Goal: Information Seeking & Learning: Learn about a topic

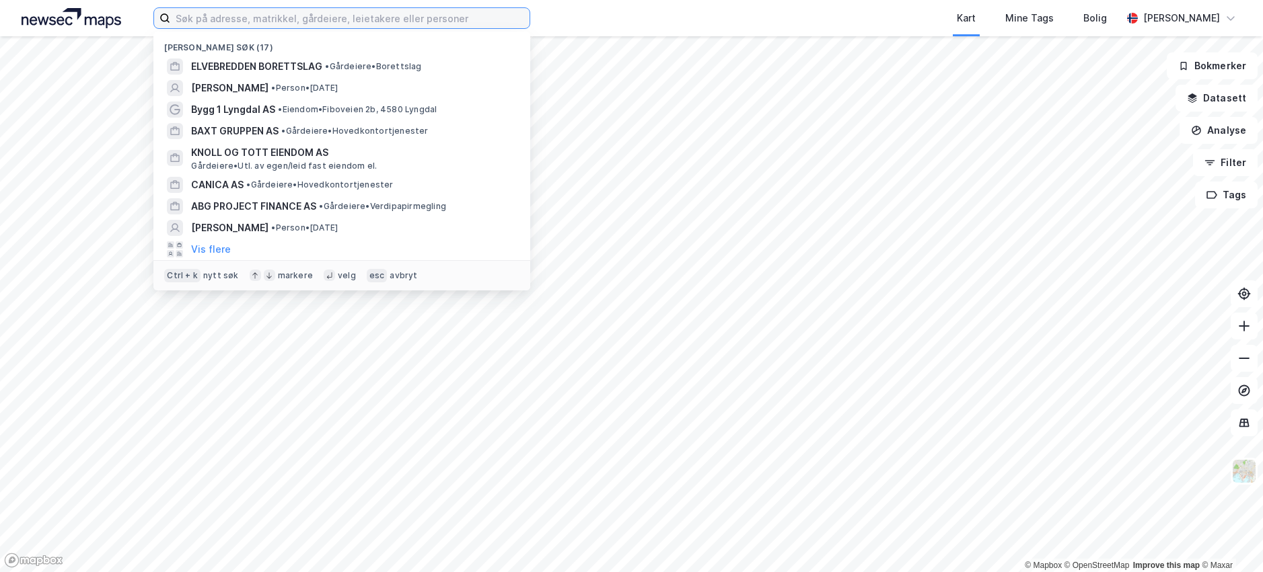
click at [208, 26] on input at bounding box center [349, 18] width 359 height 20
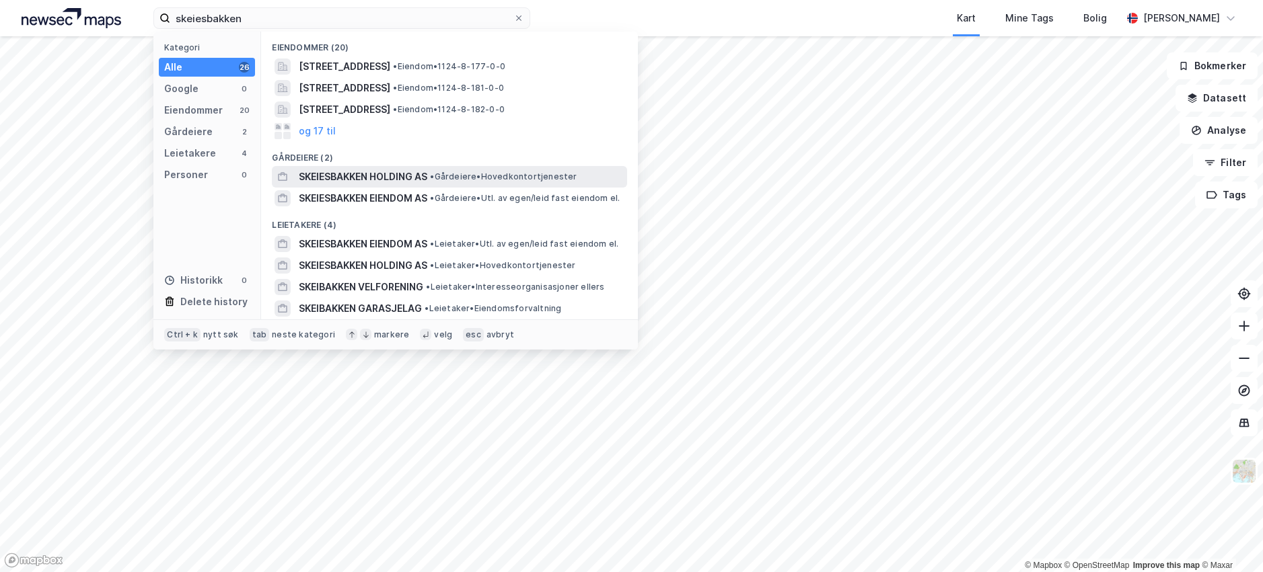
click at [467, 174] on span "• Gårdeiere • Hovedkontortjenester" at bounding box center [503, 177] width 147 height 11
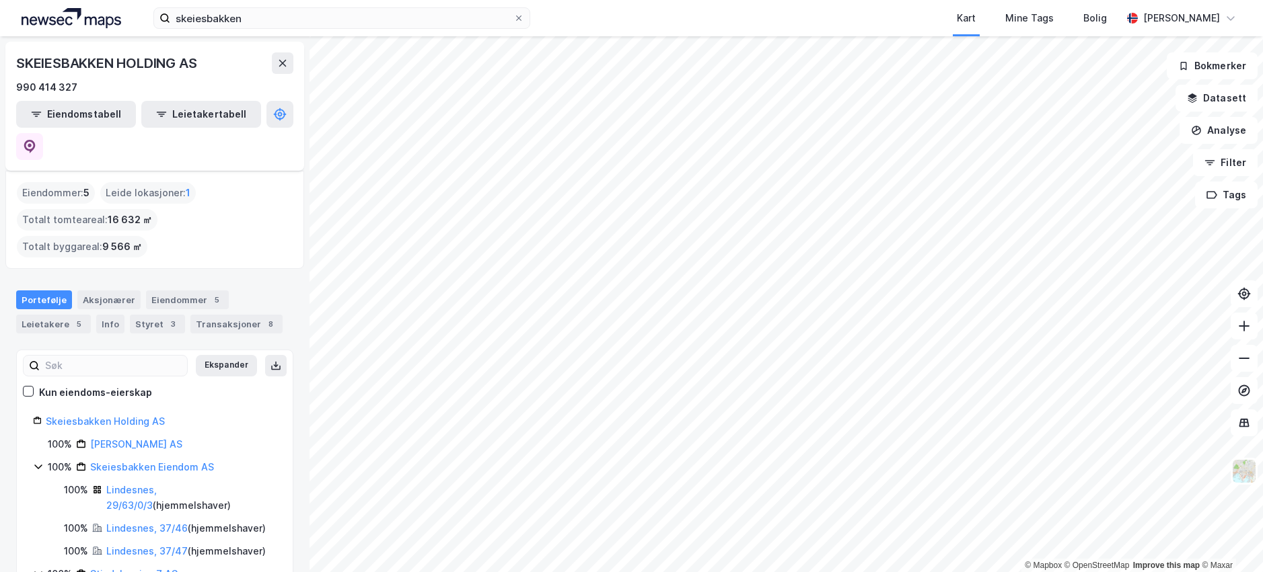
scroll to position [91, 0]
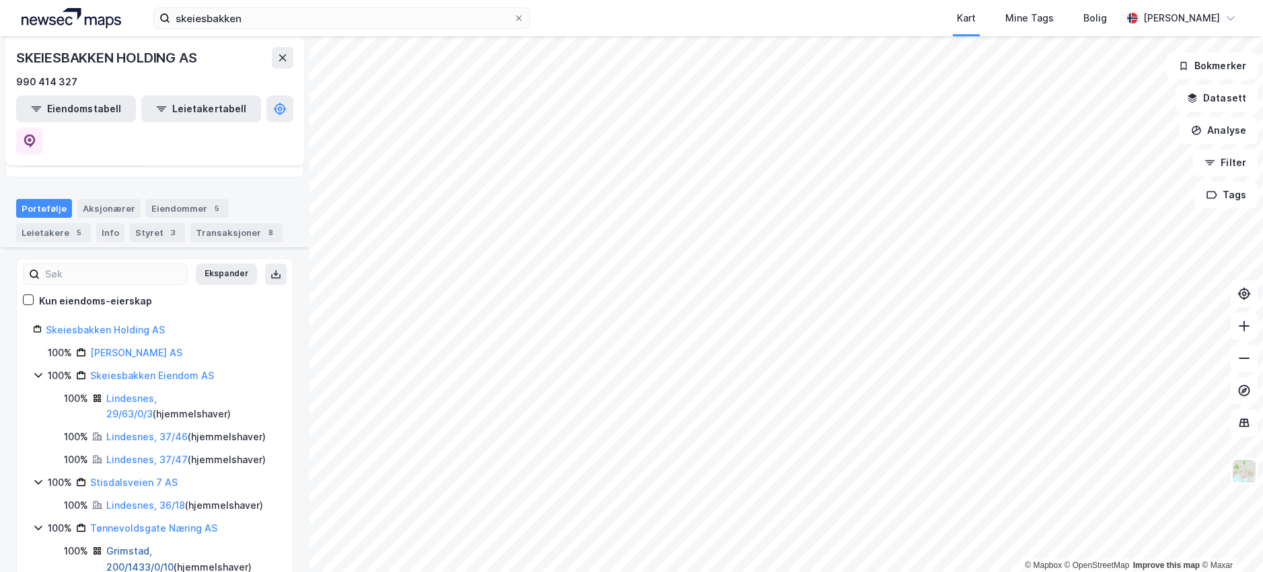
click at [158, 545] on link "Grimstad, 200/1433/0/10" at bounding box center [139, 559] width 67 height 28
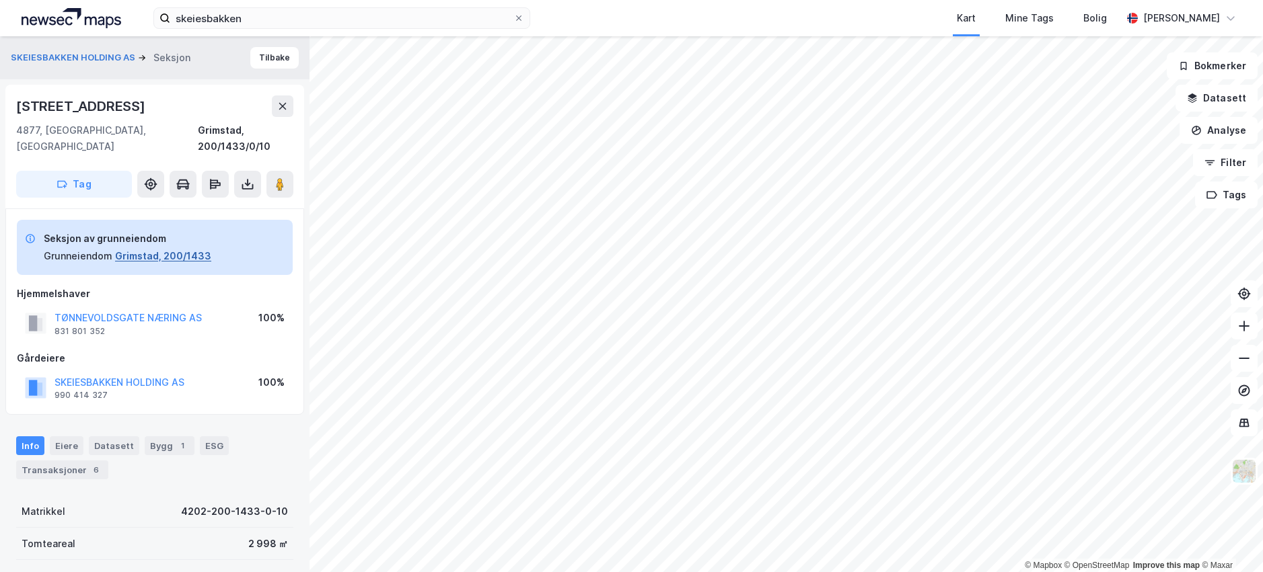
click at [162, 248] on button "Grimstad, 200/1433" at bounding box center [163, 256] width 96 height 16
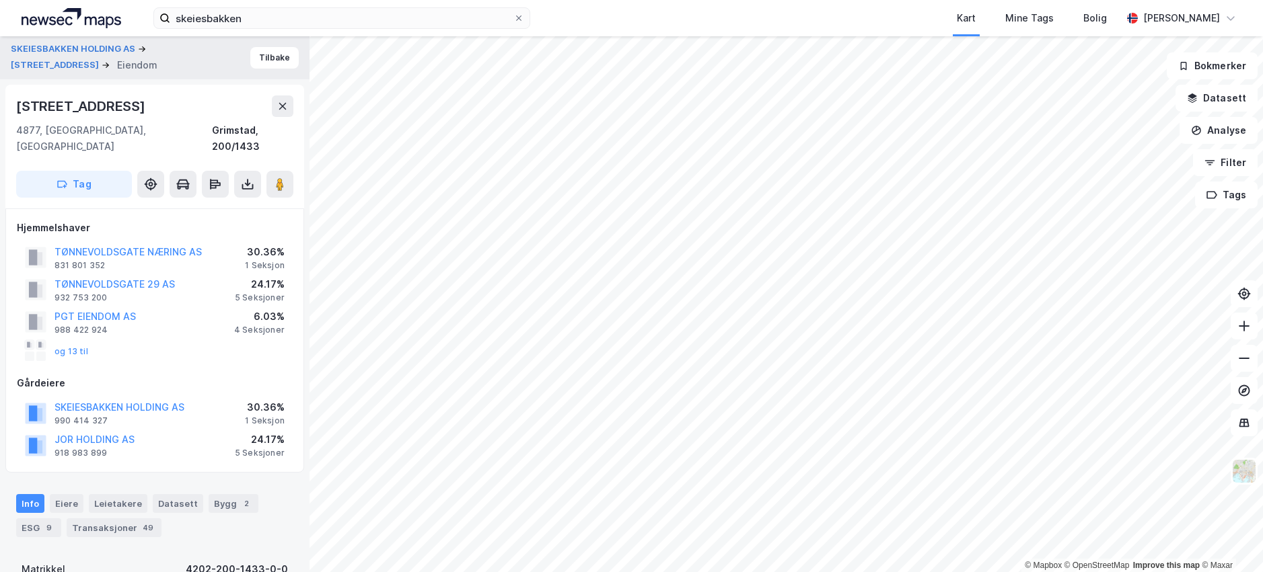
scroll to position [1, 0]
click at [116, 493] on div "Leietakere" at bounding box center [118, 502] width 59 height 19
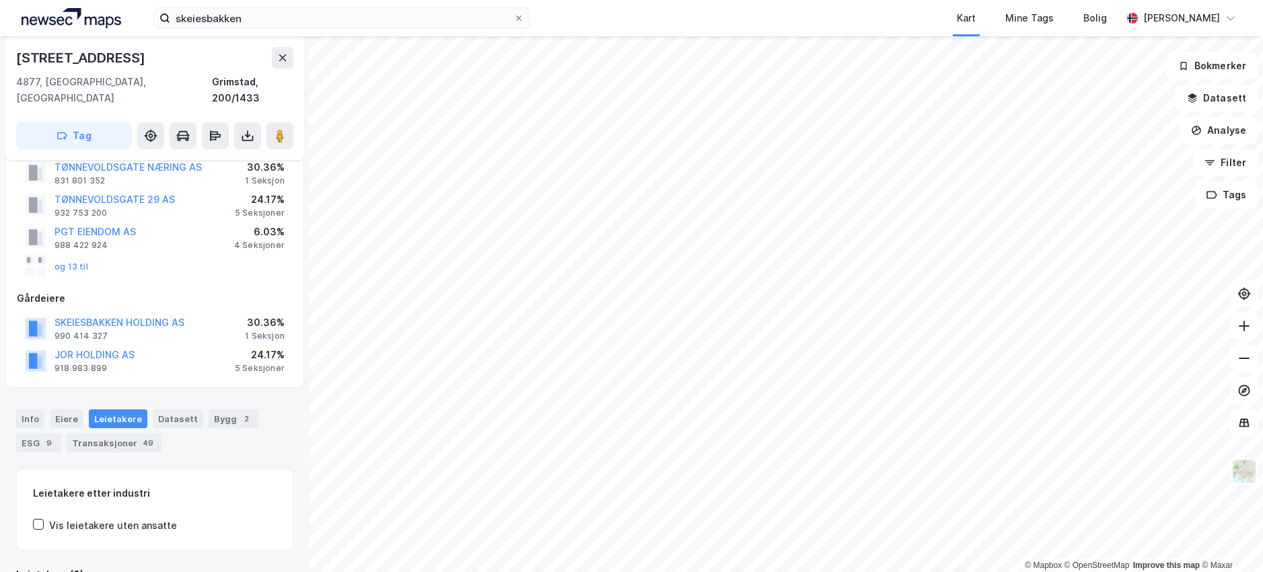
scroll to position [194, 0]
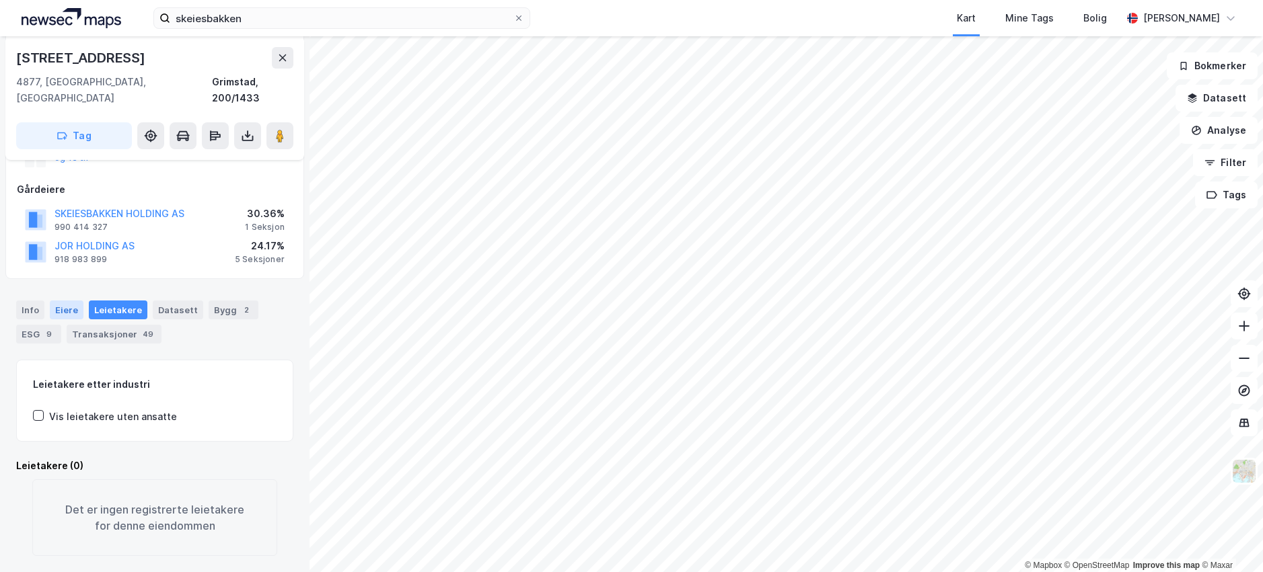
click at [56, 301] on div "Eiere" at bounding box center [67, 310] width 34 height 19
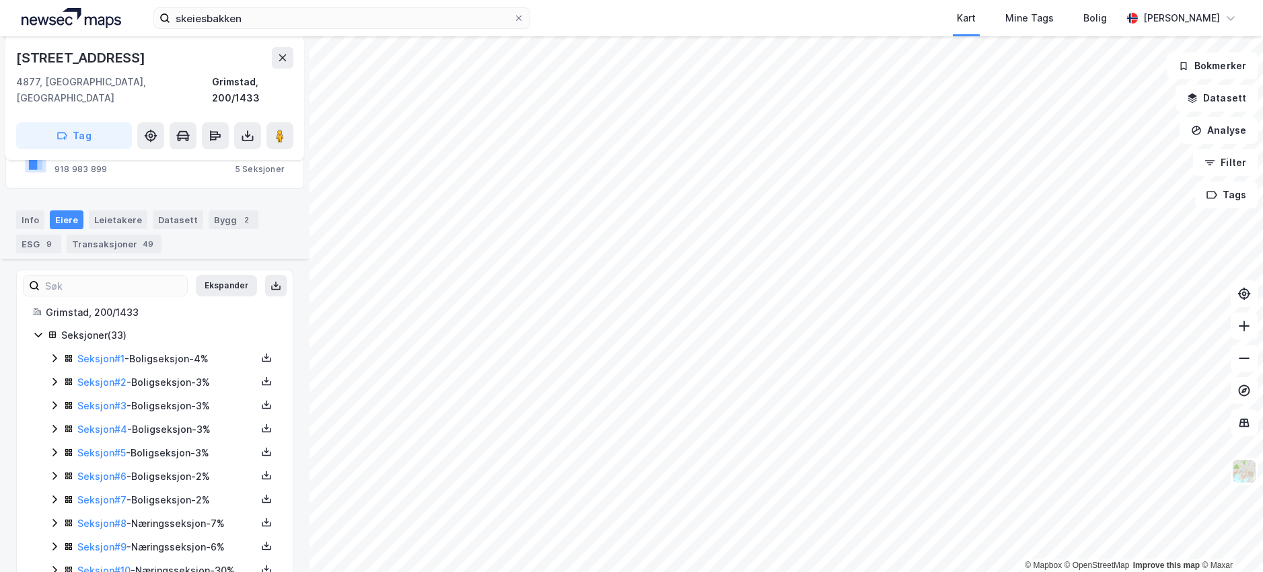
scroll to position [336, 0]
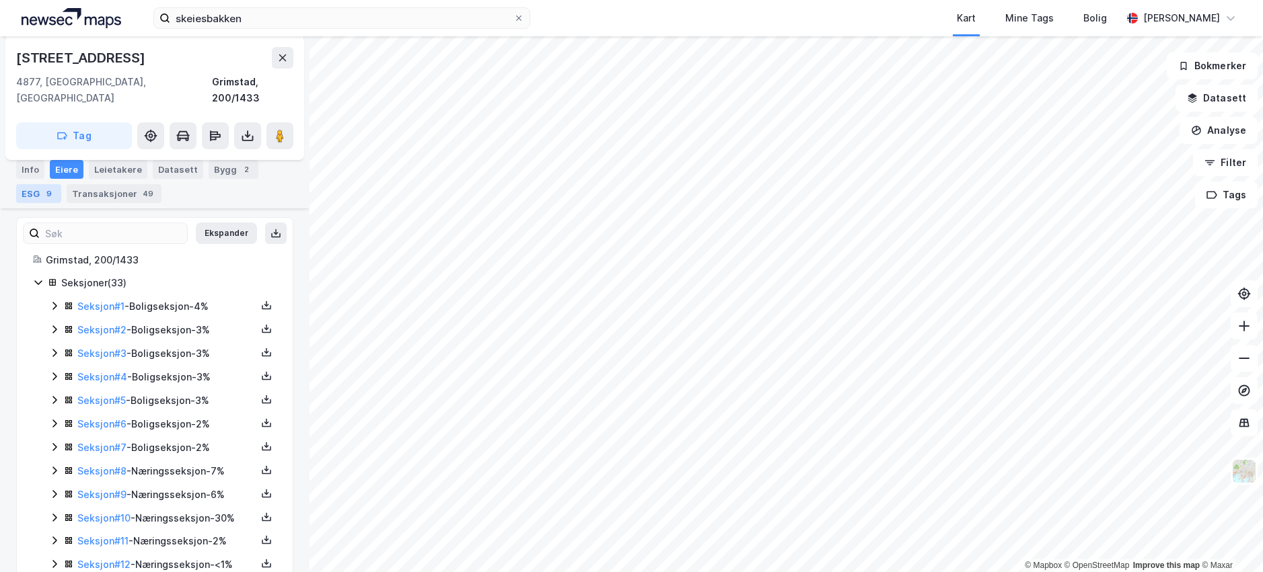
click at [40, 194] on div "ESG 9" at bounding box center [38, 193] width 45 height 19
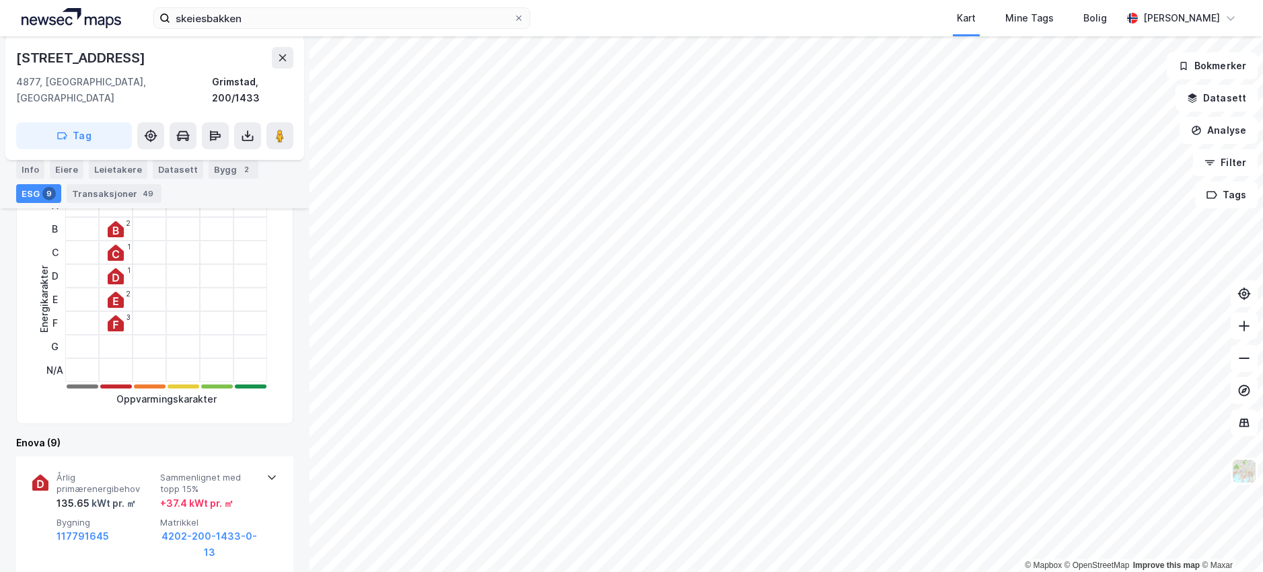
scroll to position [404, 0]
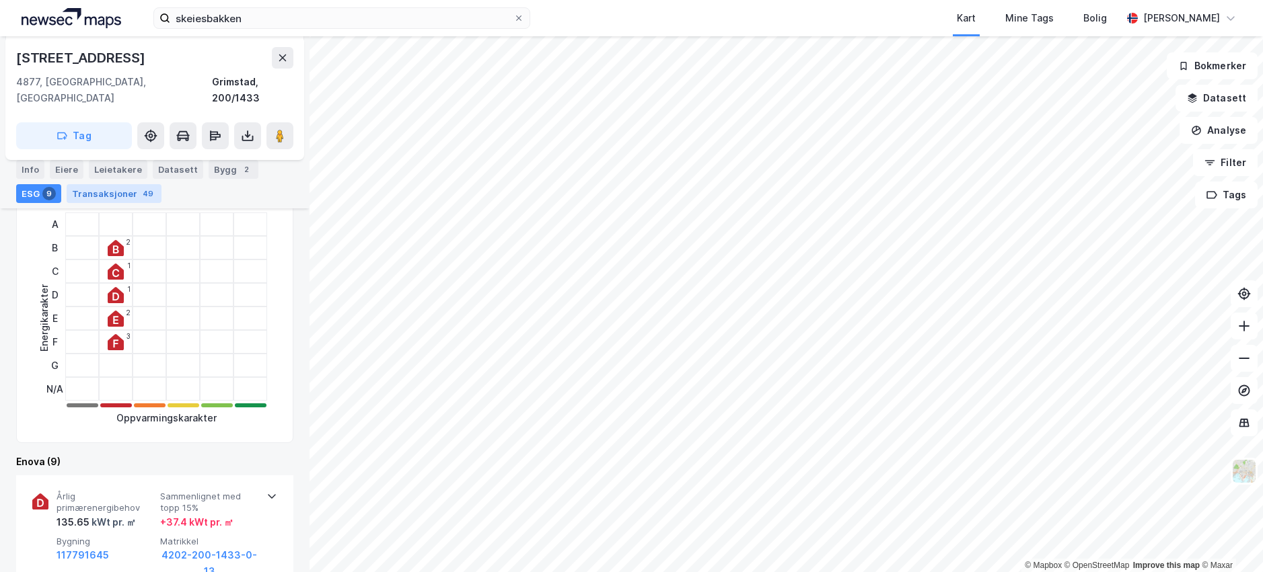
click at [108, 194] on div "Transaksjoner 49" at bounding box center [114, 193] width 95 height 19
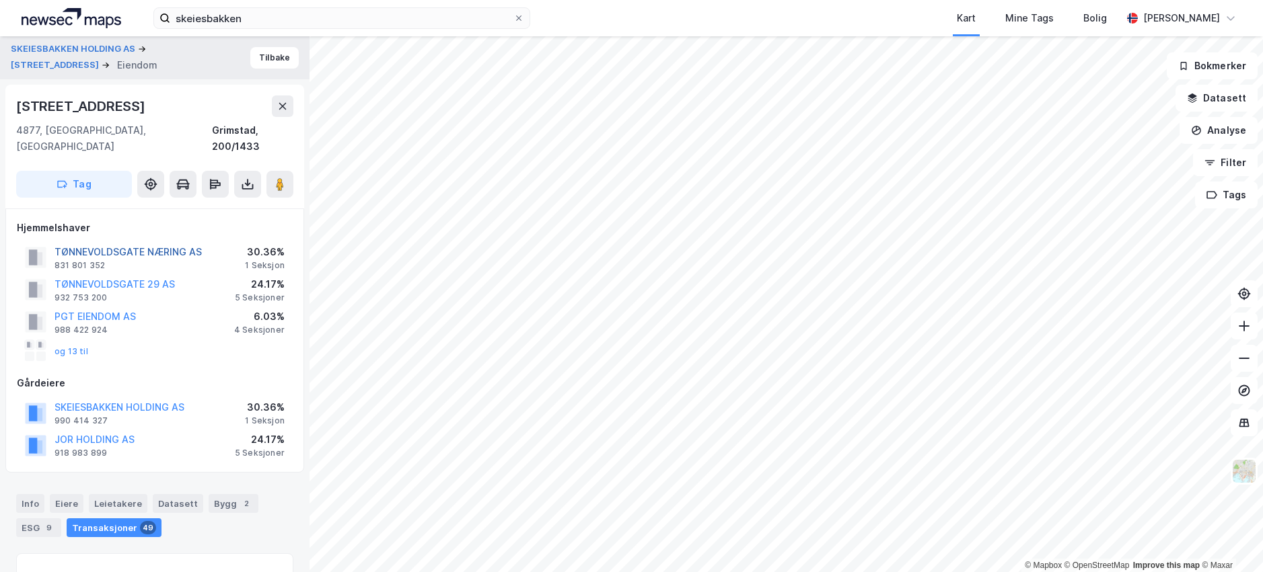
click at [0, 0] on button "TØNNEVOLDSGATE NÆRING AS" at bounding box center [0, 0] width 0 height 0
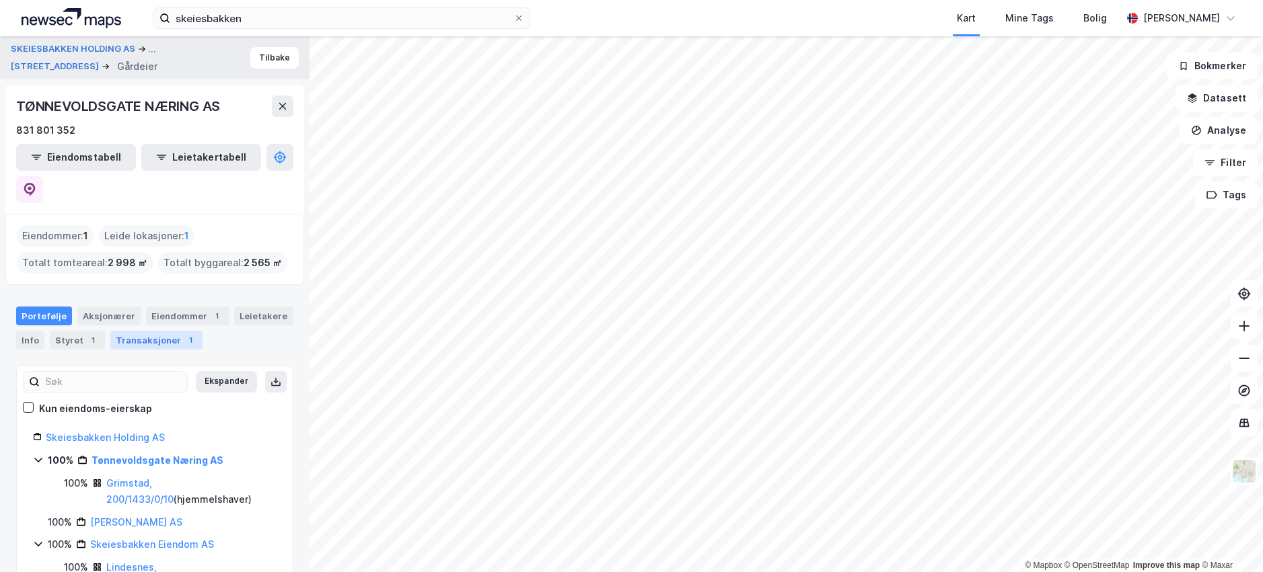
click at [159, 331] on div "Transaksjoner 1" at bounding box center [156, 340] width 92 height 19
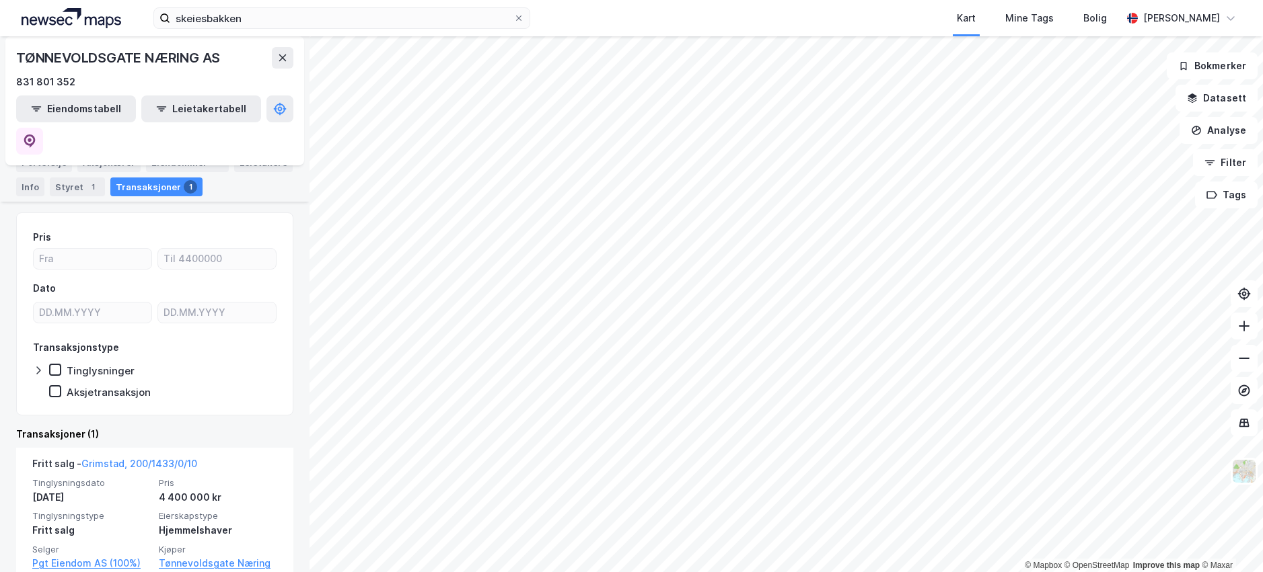
scroll to position [161, 0]
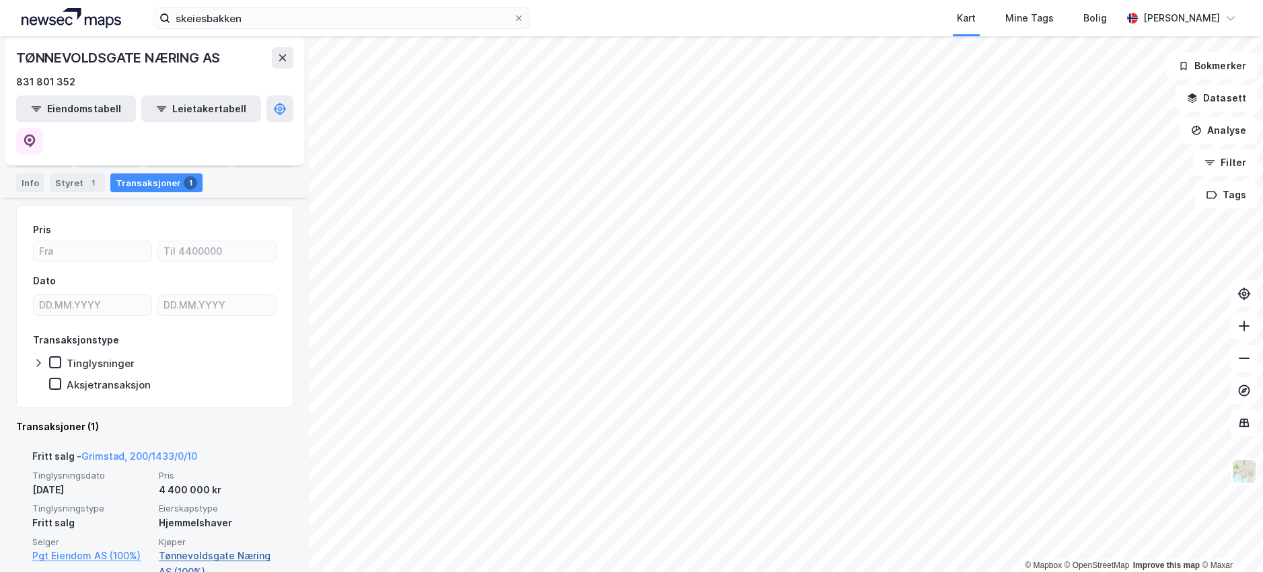
click at [185, 548] on link "Tønnevoldsgate Næring AS (100%)" at bounding box center [218, 564] width 118 height 32
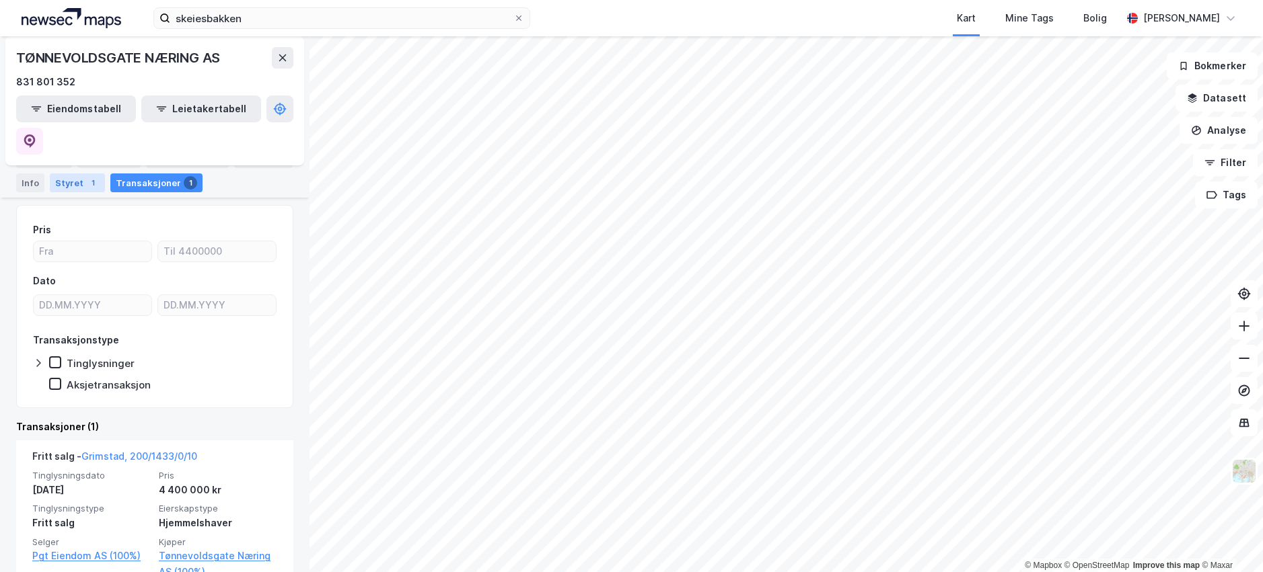
click at [63, 186] on div "Styret 1" at bounding box center [77, 183] width 55 height 19
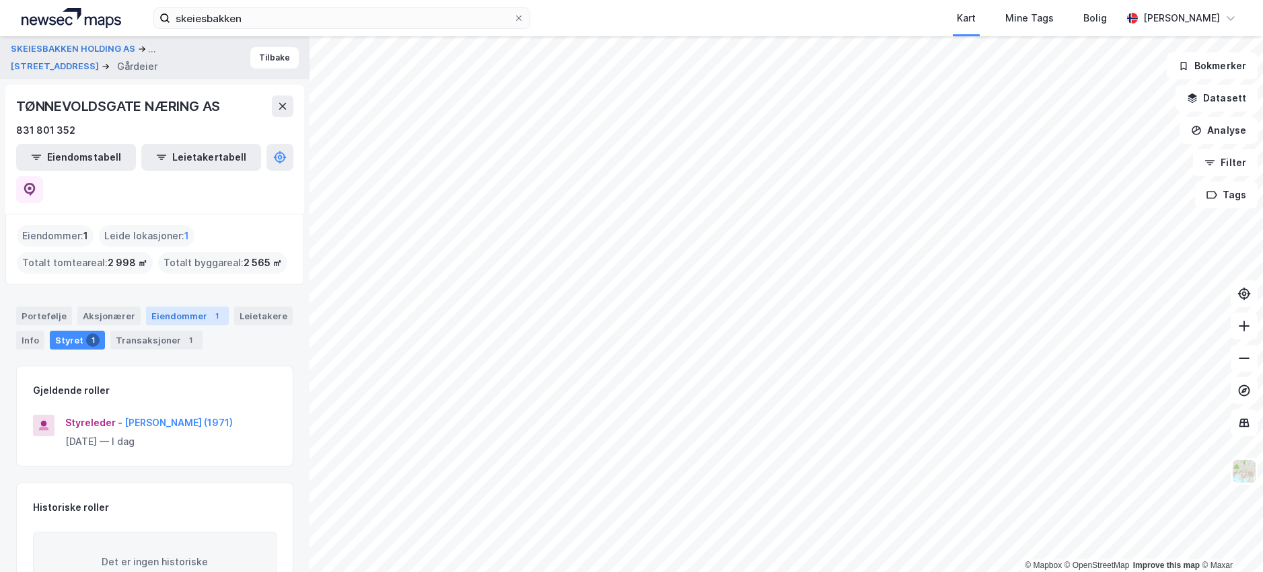
click at [197, 307] on div "Eiendommer 1" at bounding box center [187, 316] width 83 height 19
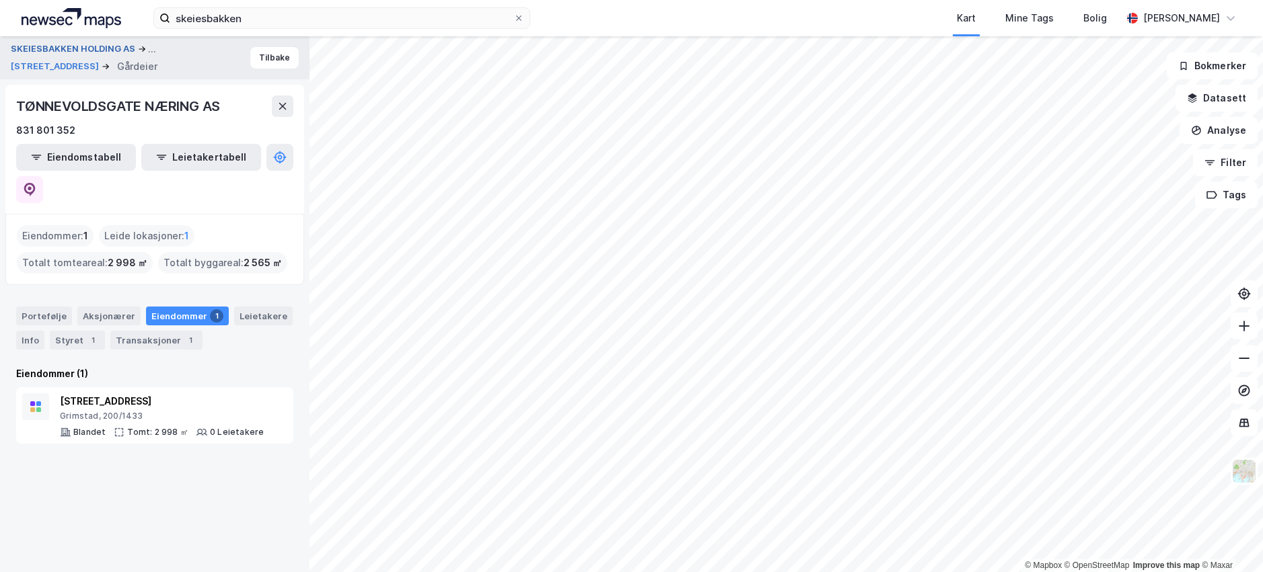
click at [42, 46] on button "SKEIESBAKKEN HOLDING AS" at bounding box center [74, 49] width 127 height 16
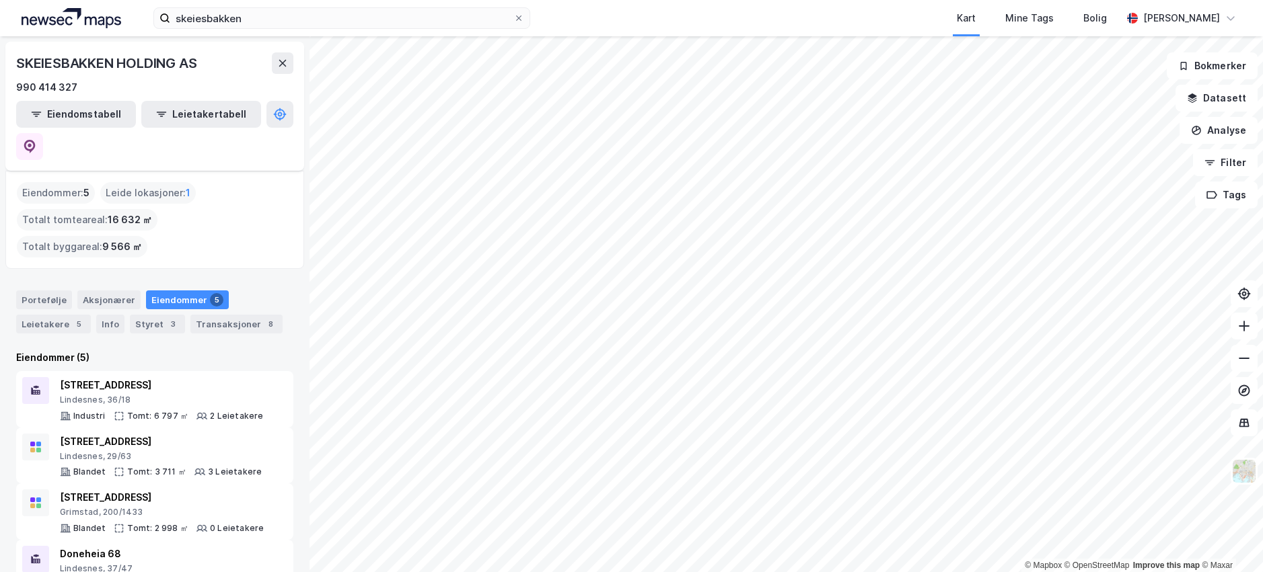
scroll to position [38, 0]
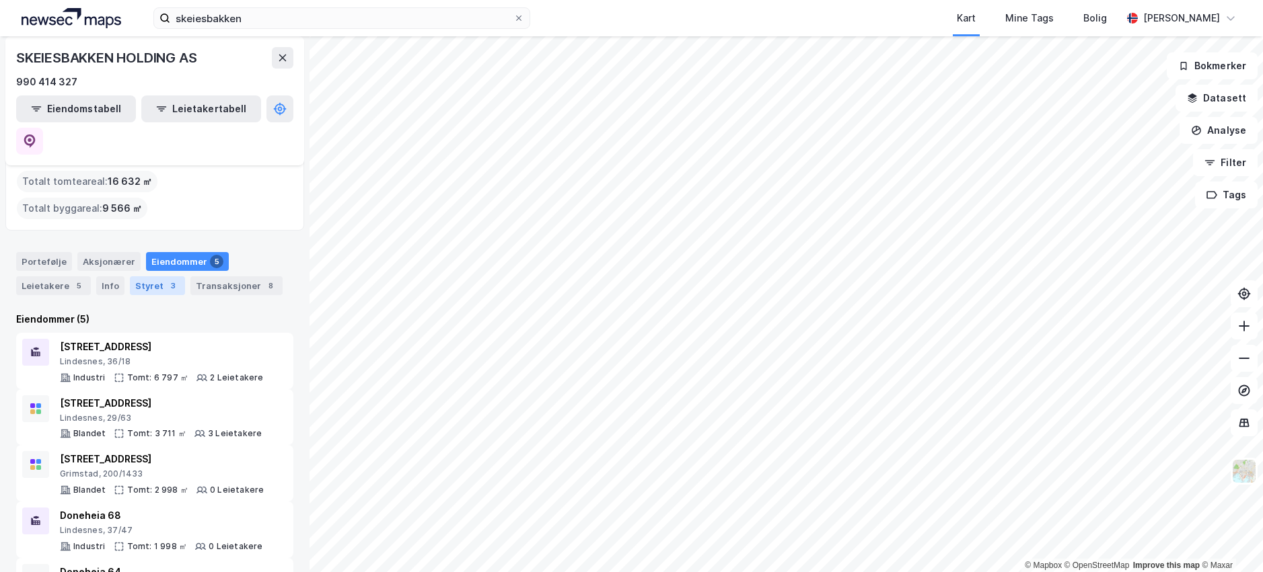
click at [157, 276] on div "Styret 3" at bounding box center [157, 285] width 55 height 19
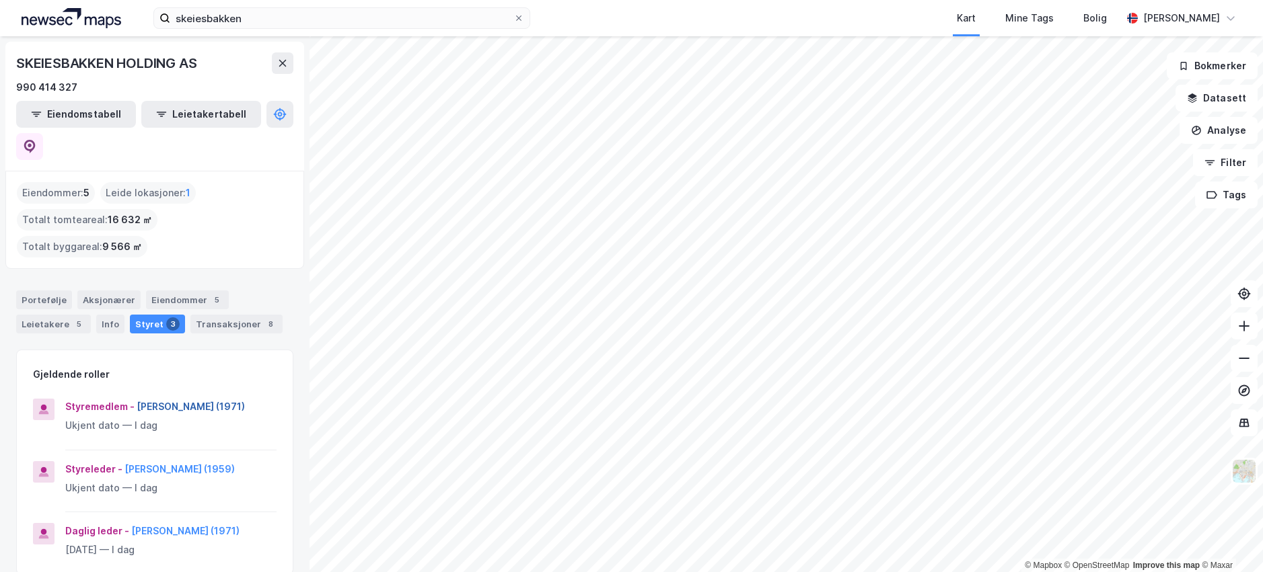
click at [0, 0] on button "[PERSON_NAME] (1971)" at bounding box center [0, 0] width 0 height 0
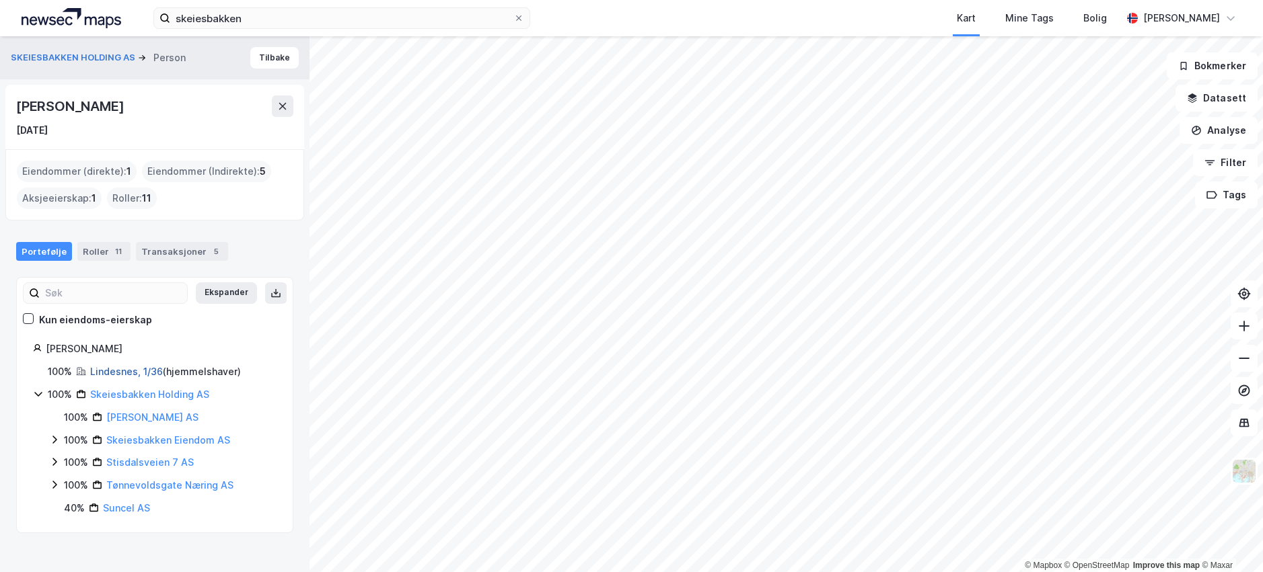
click at [140, 370] on link "Lindesnes, 1/36" at bounding box center [126, 371] width 73 height 11
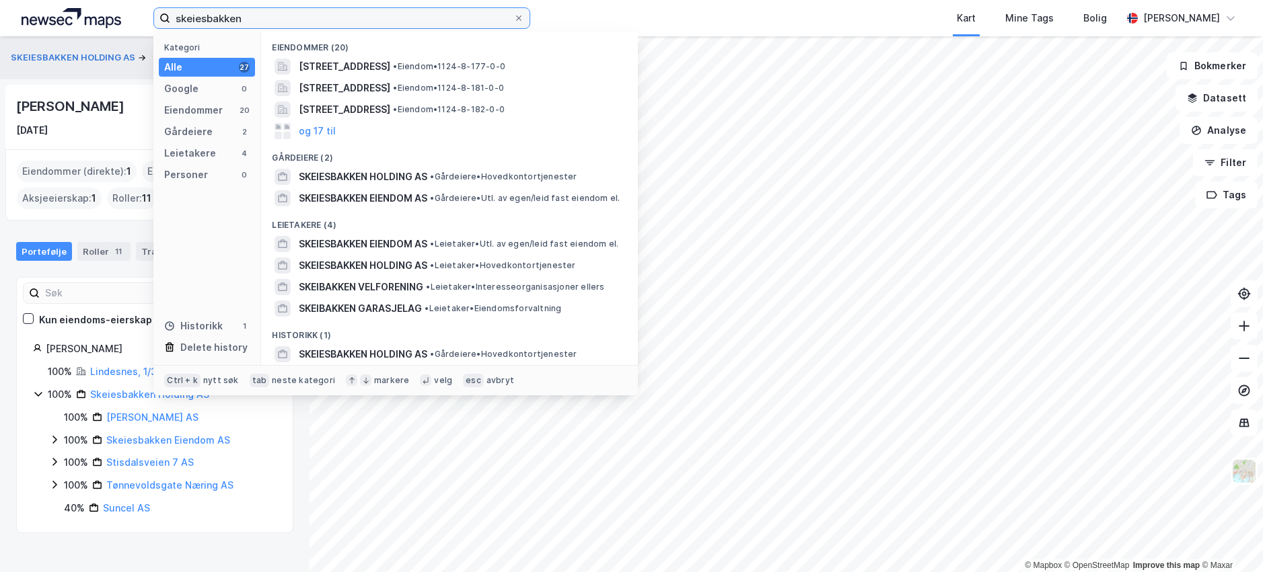
click at [219, 17] on input "skeiesbakken" at bounding box center [341, 18] width 343 height 20
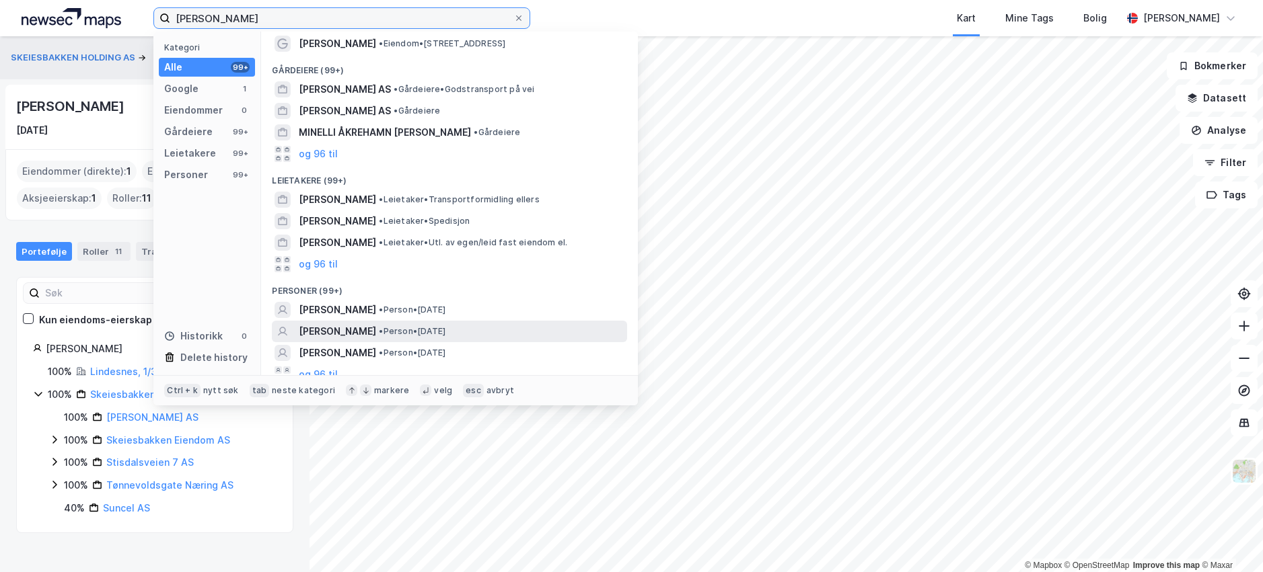
scroll to position [33, 0]
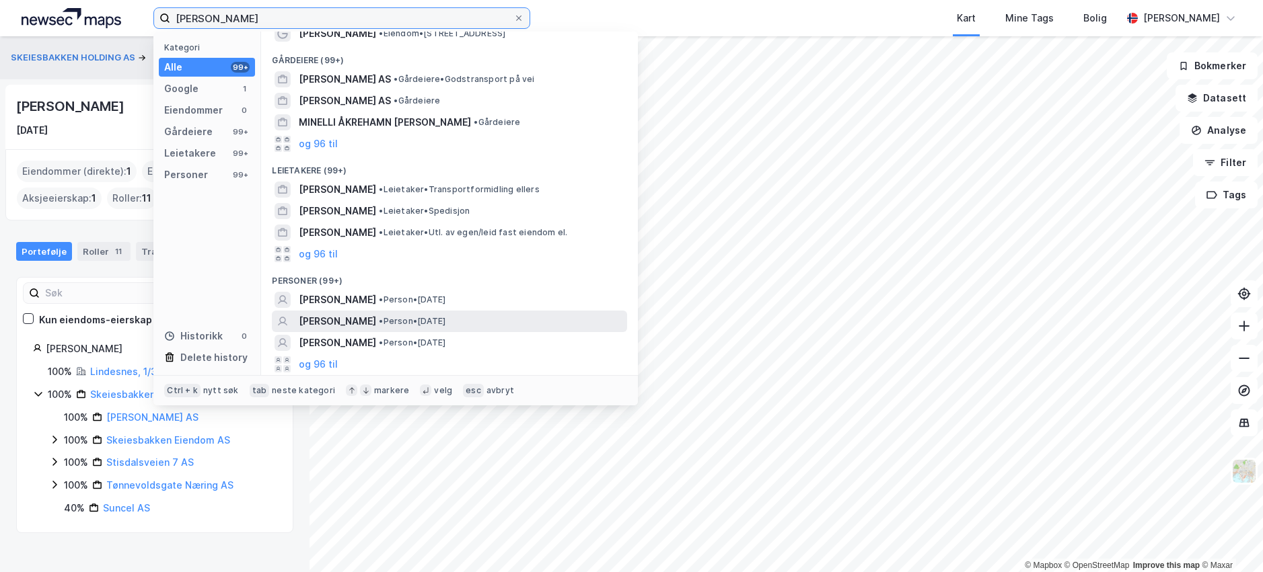
type input "[PERSON_NAME]"
click at [383, 319] on span "•" at bounding box center [381, 321] width 4 height 10
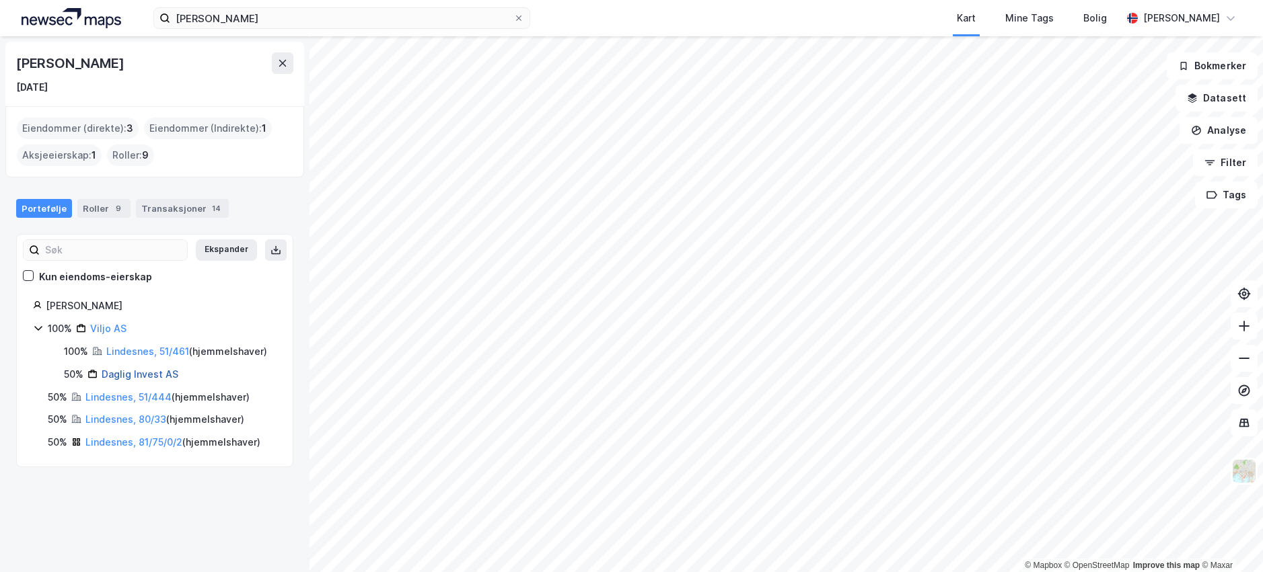
click at [123, 373] on link "Daglig Invest AS" at bounding box center [140, 374] width 77 height 11
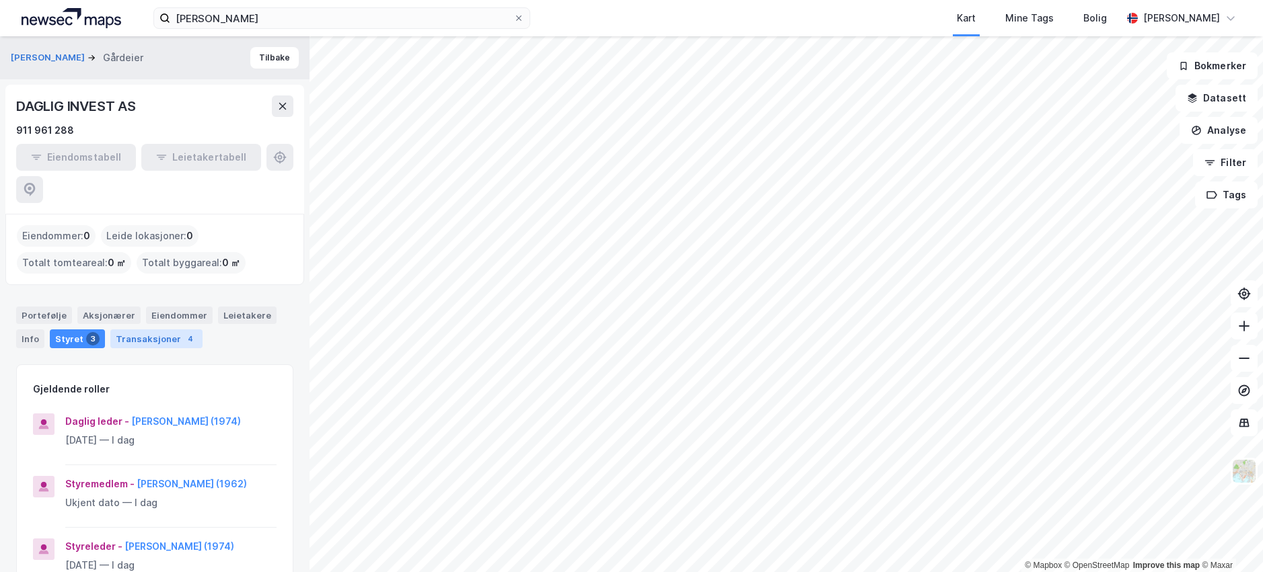
click at [160, 330] on div "Transaksjoner 4" at bounding box center [156, 339] width 92 height 19
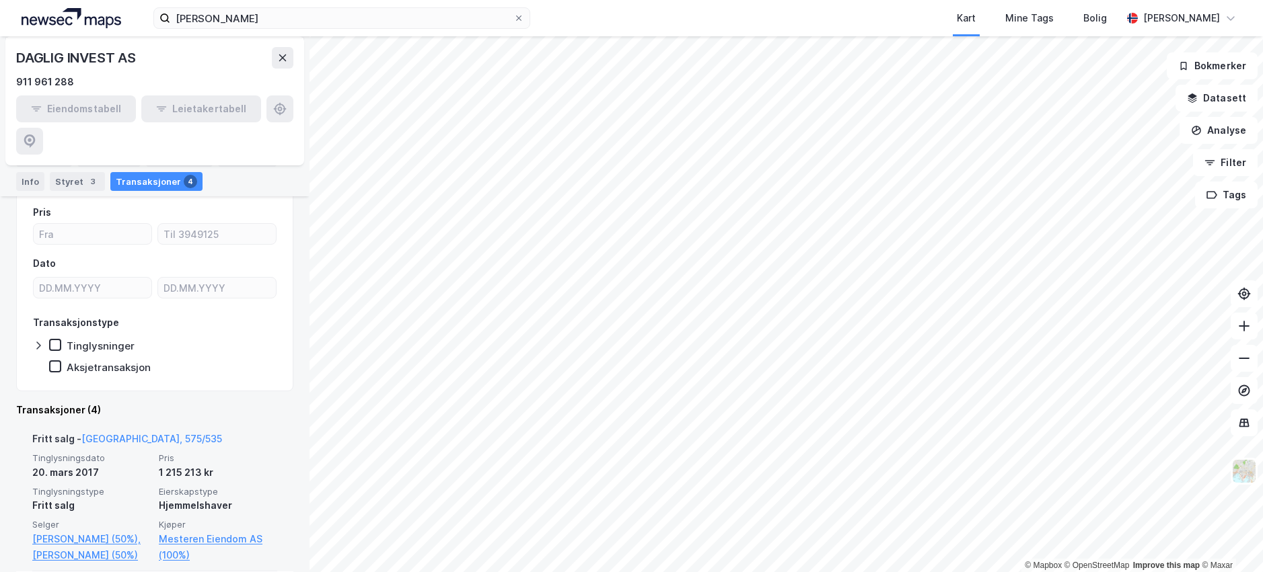
scroll to position [202, 0]
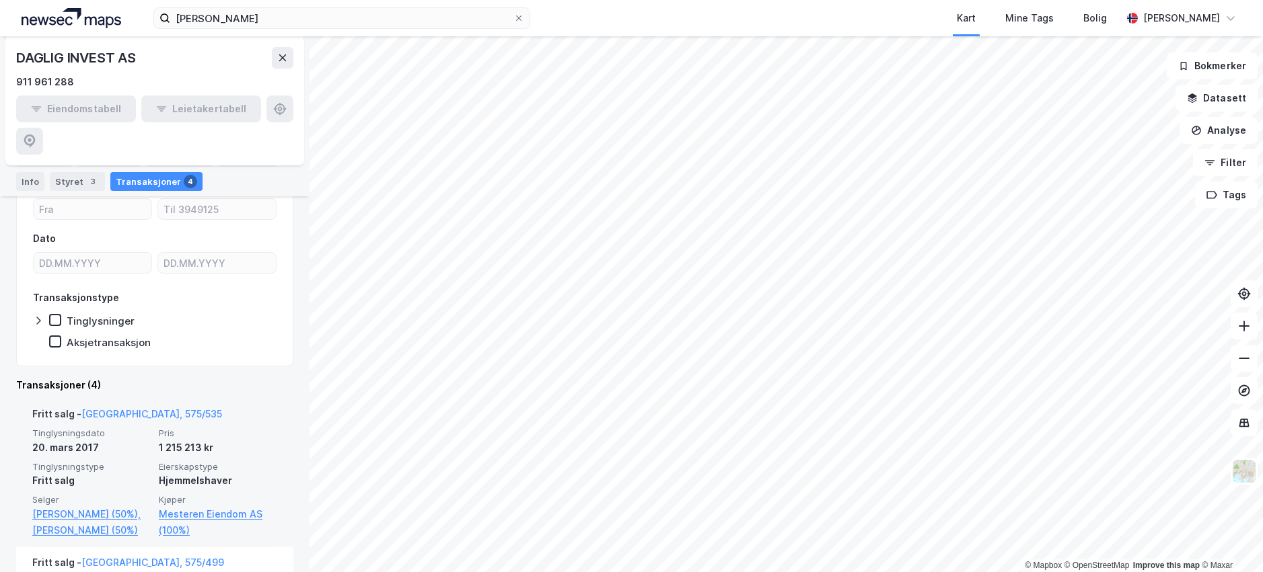
click at [216, 428] on div "Tinglysningsdato [DATE] Pris 1 215 213 kr Tinglysningstype Fritt salg Eierskaps…" at bounding box center [154, 483] width 245 height 110
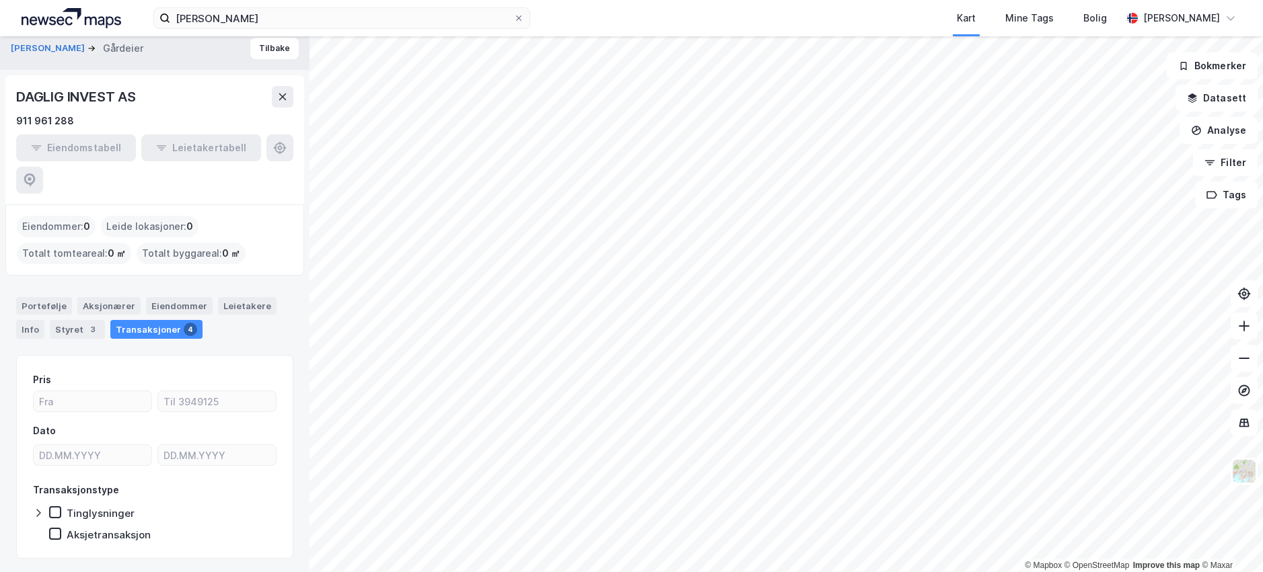
scroll to position [0, 0]
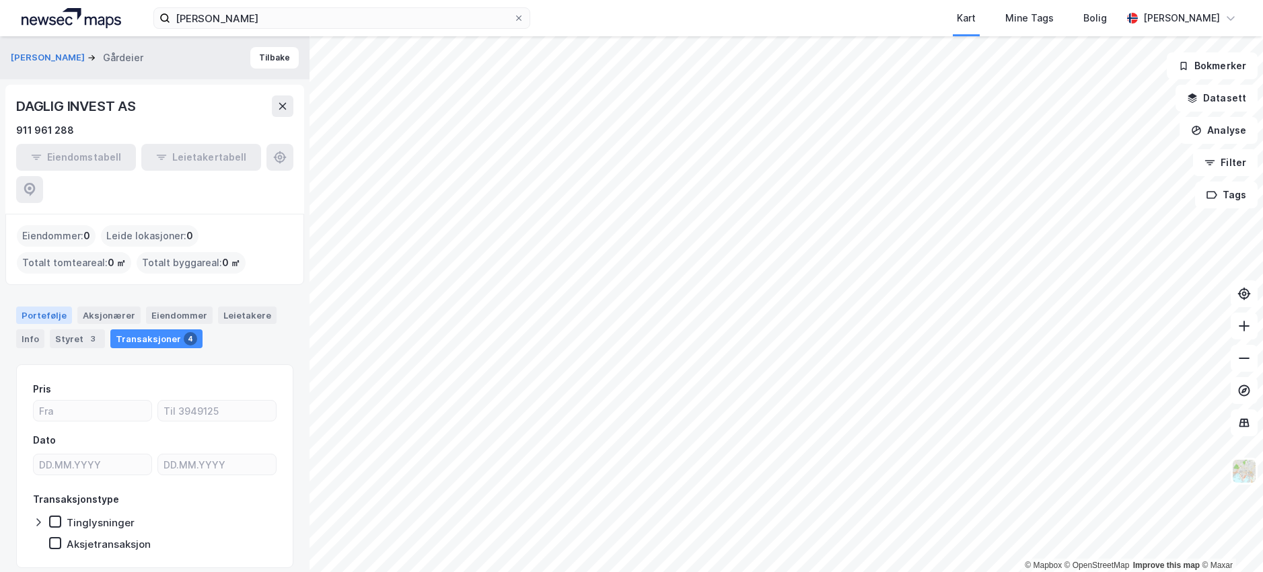
click at [48, 307] on div "Portefølje" at bounding box center [44, 315] width 56 height 17
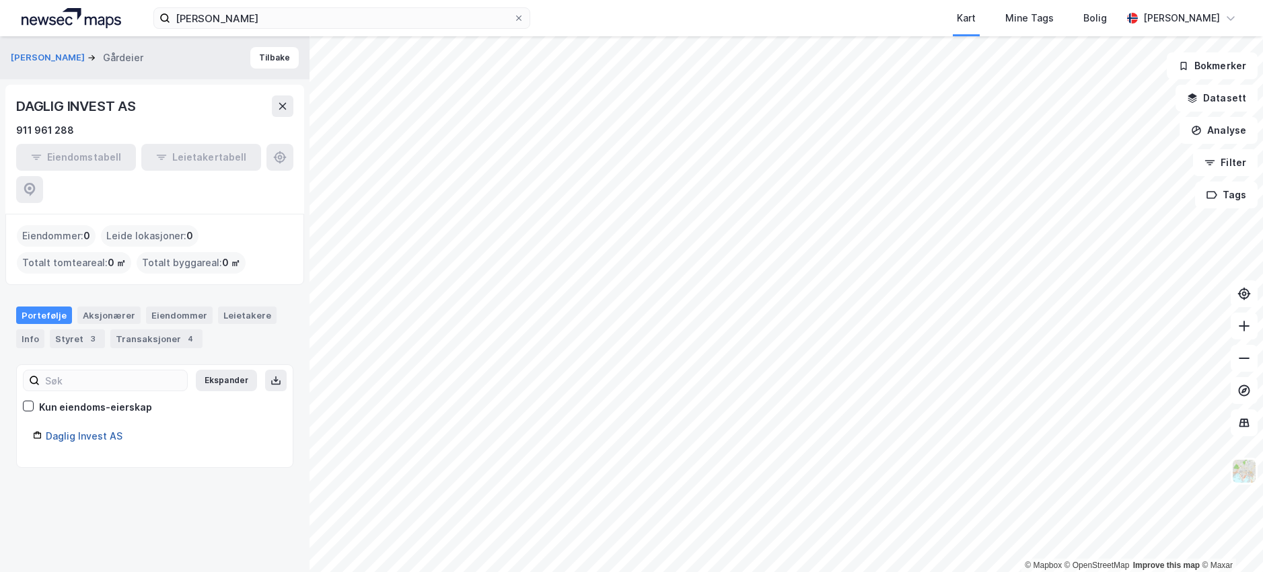
click at [101, 430] on link "Daglig Invest AS" at bounding box center [84, 435] width 77 height 11
click at [70, 430] on link "Daglig Invest AS" at bounding box center [84, 435] width 77 height 11
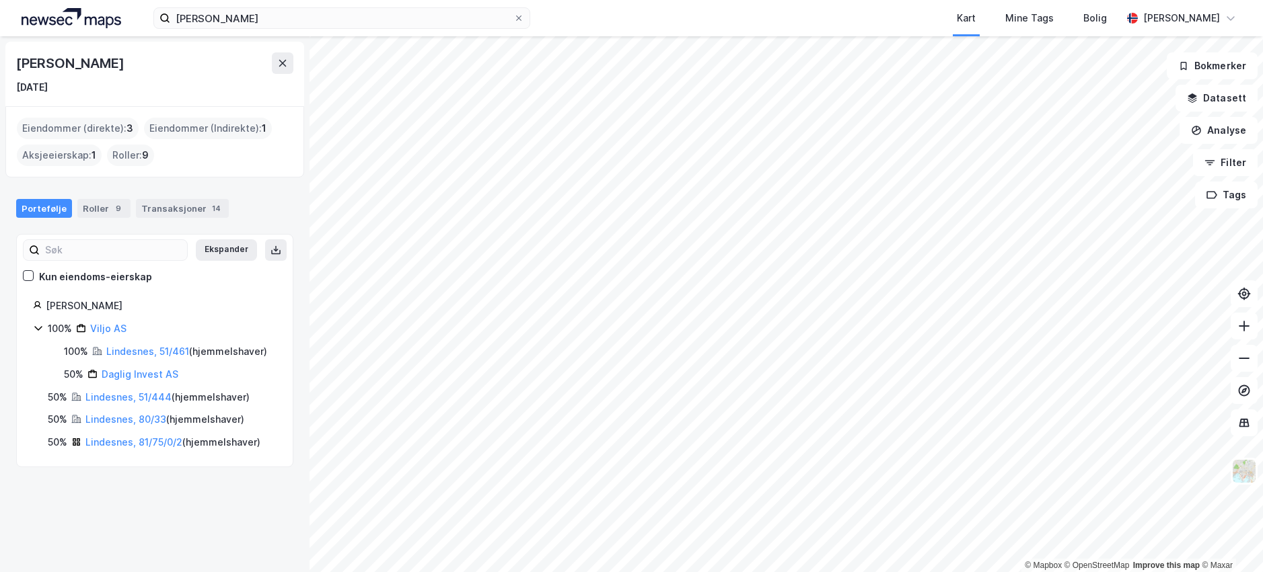
click at [37, 326] on icon at bounding box center [38, 328] width 11 height 11
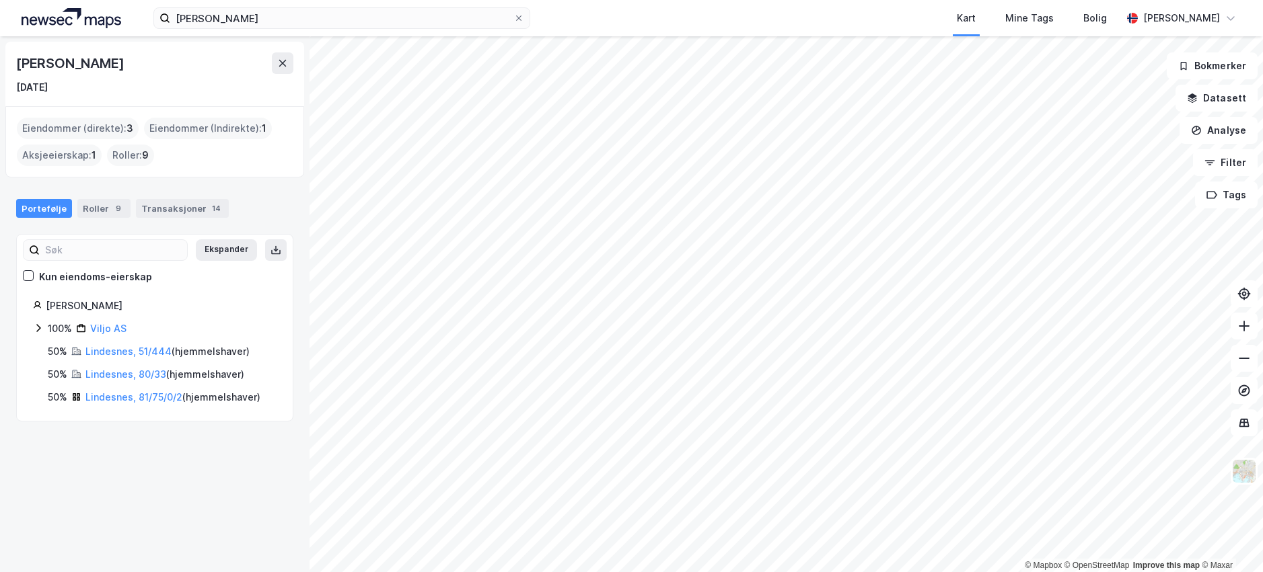
click at [37, 326] on icon at bounding box center [38, 328] width 11 height 11
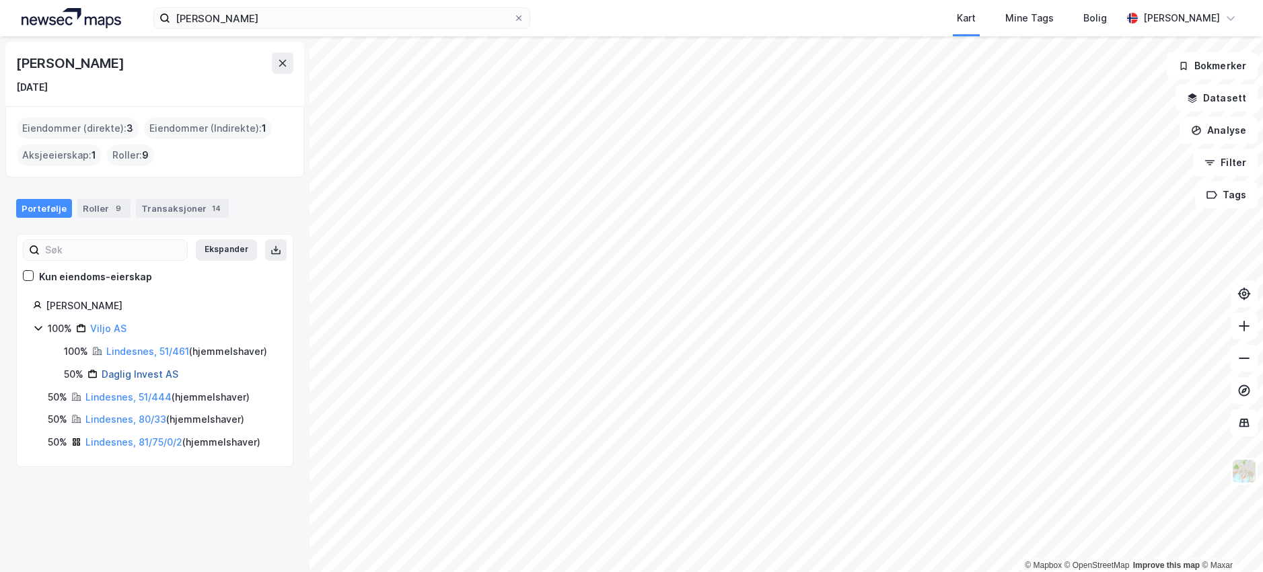
click at [151, 375] on link "Daglig Invest AS" at bounding box center [140, 374] width 77 height 11
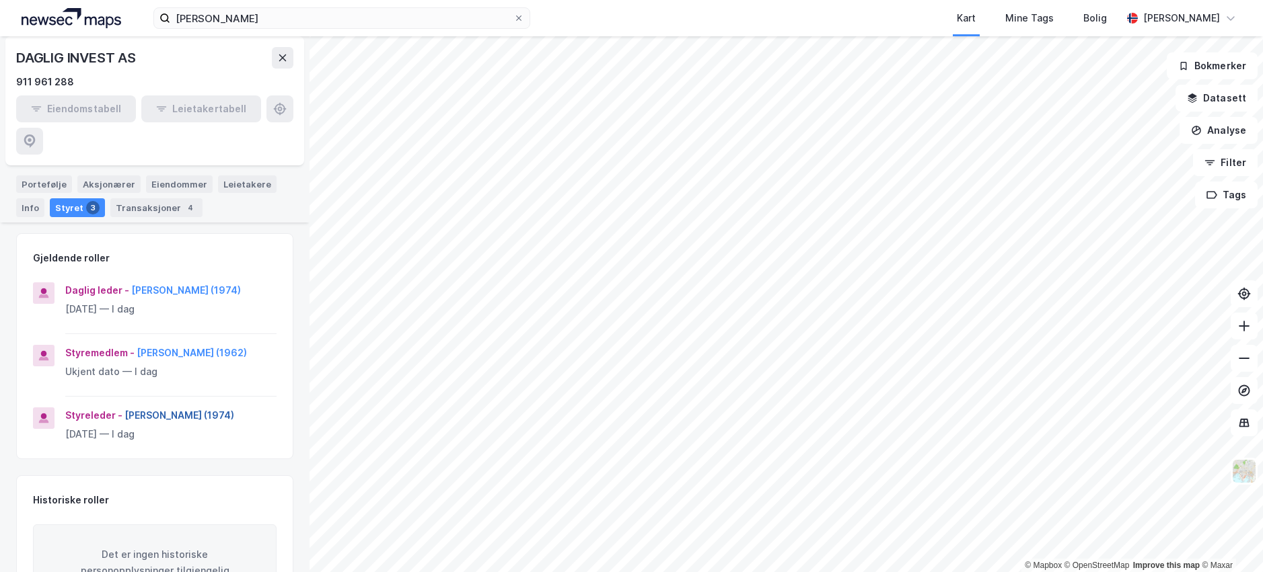
scroll to position [135, 0]
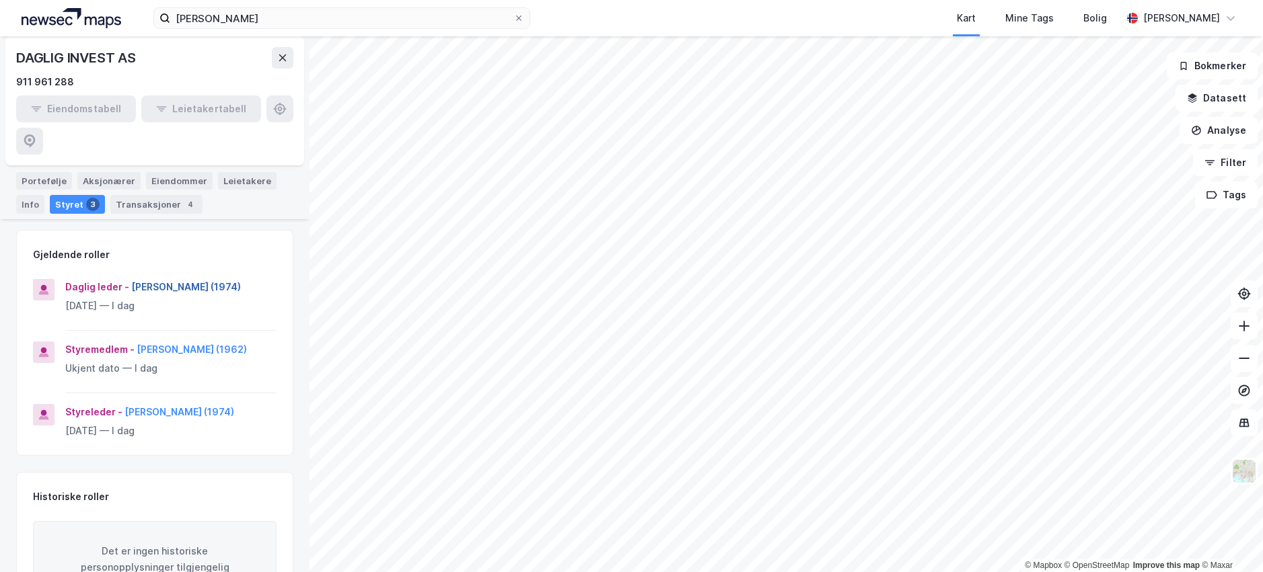
click at [0, 0] on button "[PERSON_NAME] (1974)" at bounding box center [0, 0] width 0 height 0
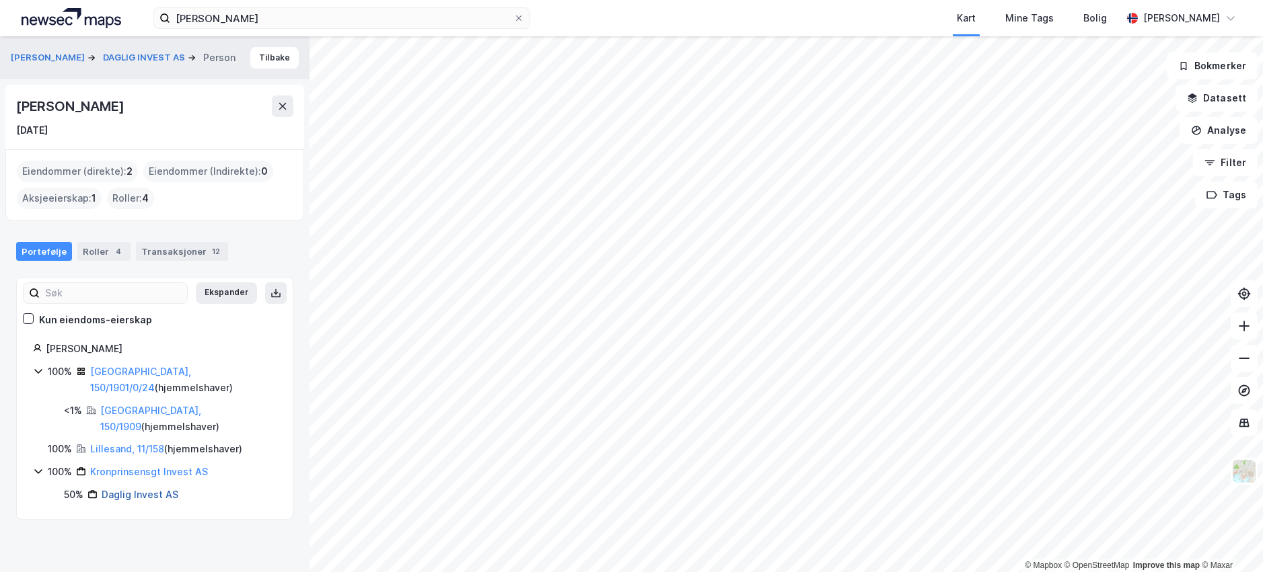
click at [109, 494] on link "Daglig Invest AS" at bounding box center [140, 494] width 77 height 11
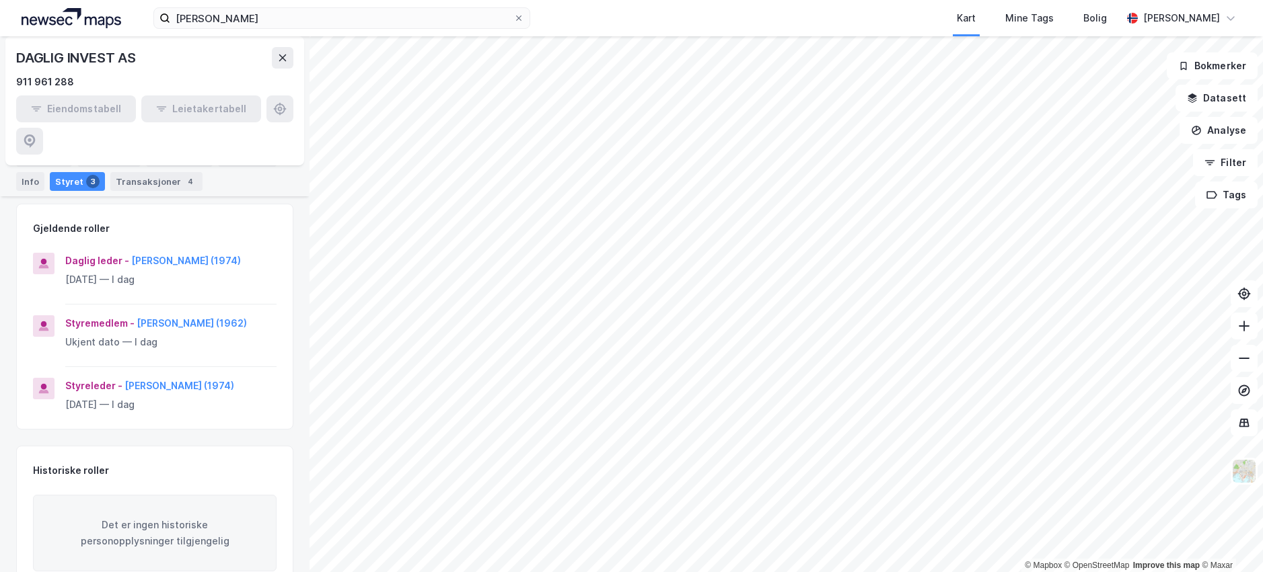
scroll to position [93, 0]
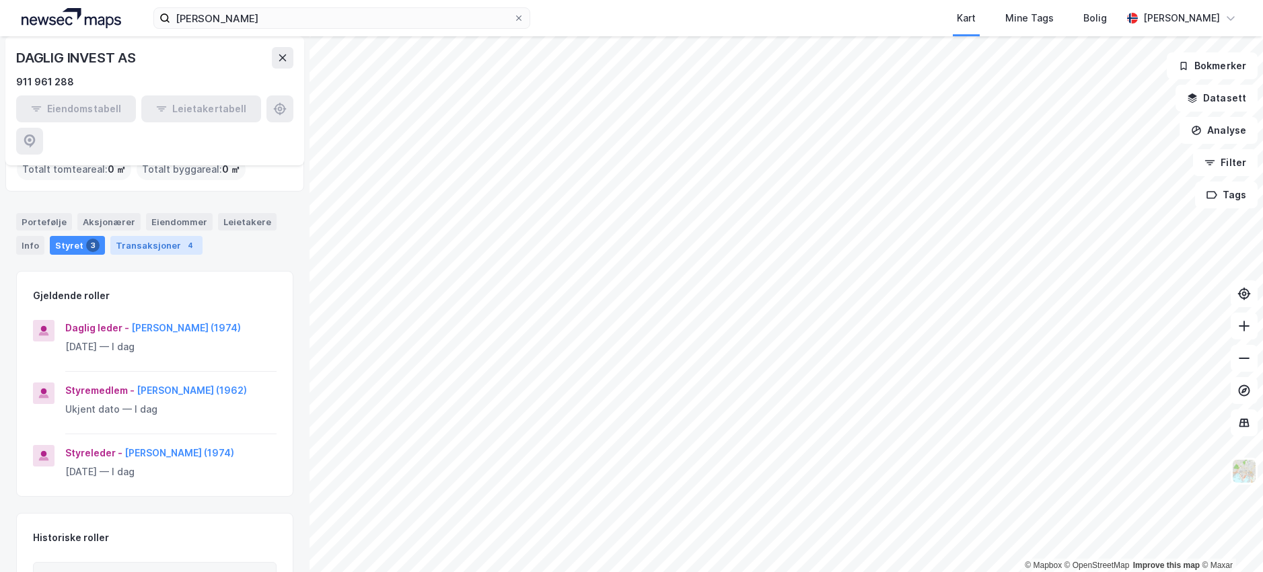
click at [145, 236] on div "Transaksjoner 4" at bounding box center [156, 245] width 92 height 19
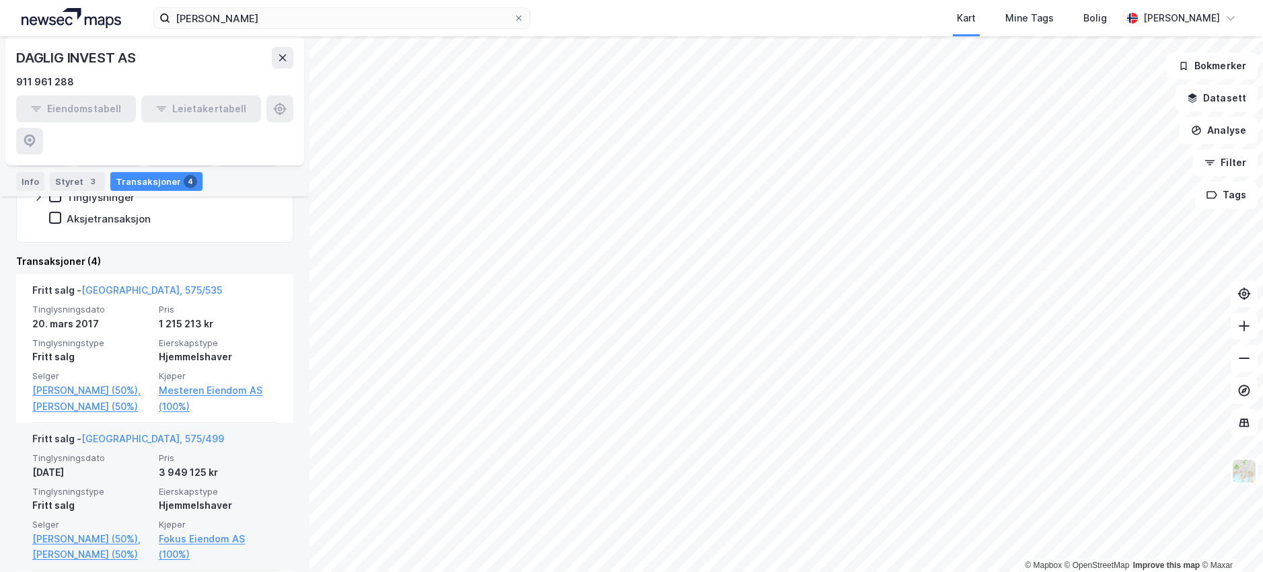
scroll to position [363, 0]
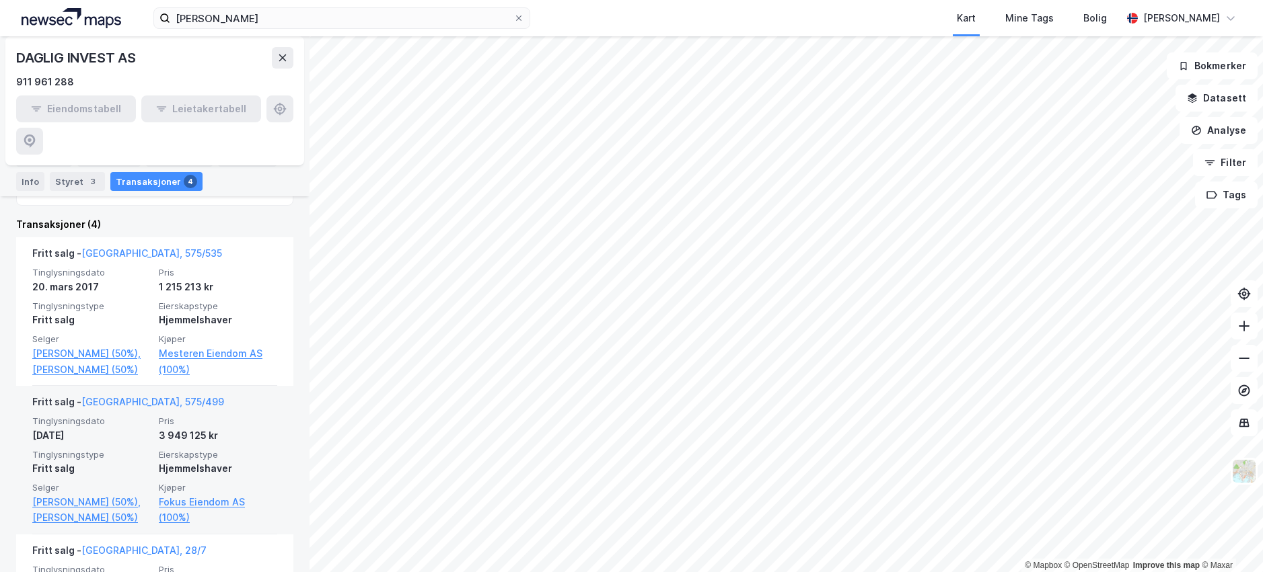
click at [239, 416] on div "Tinglysningsdato [DATE] Pris 3 949 125 kr Tinglysningstype Fritt salg Eierskaps…" at bounding box center [154, 471] width 245 height 110
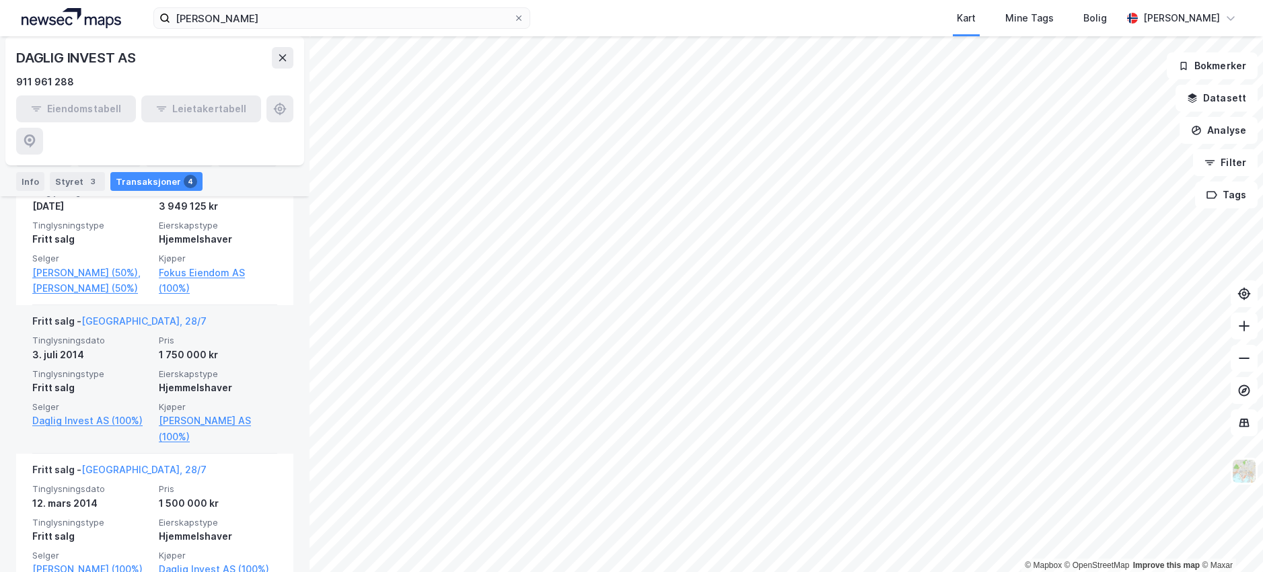
scroll to position [605, 0]
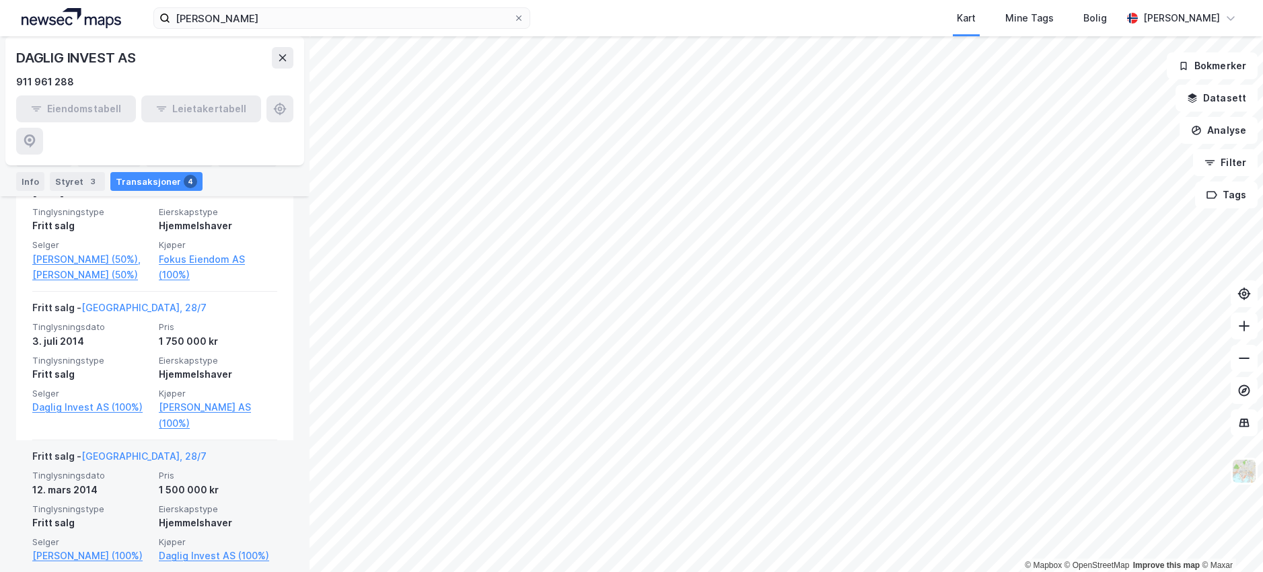
click at [229, 449] on div "Fritt salg - [GEOGRAPHIC_DATA], 28/7" at bounding box center [154, 460] width 245 height 22
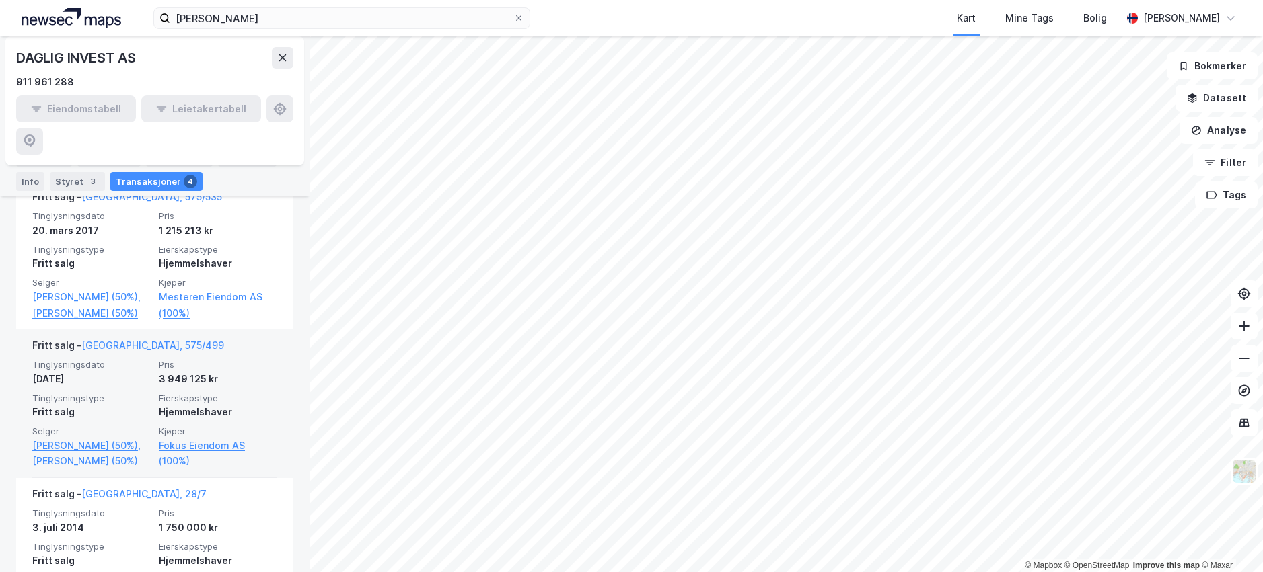
scroll to position [404, 0]
